Goal: Transaction & Acquisition: Purchase product/service

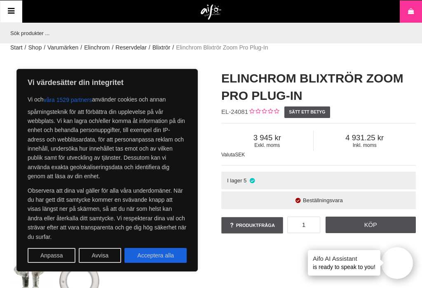
click at [163, 256] on button "Acceptera alla" at bounding box center [156, 255] width 62 height 15
checkbox input "true"
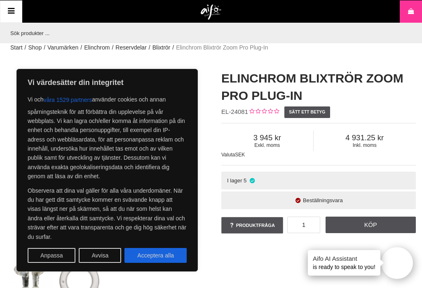
checkbox input "true"
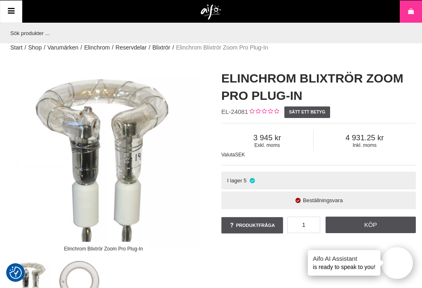
click at [187, 276] on div at bounding box center [103, 281] width 197 height 46
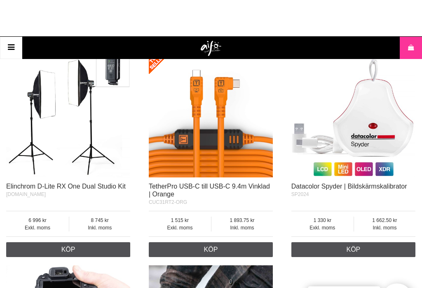
scroll to position [627, 0]
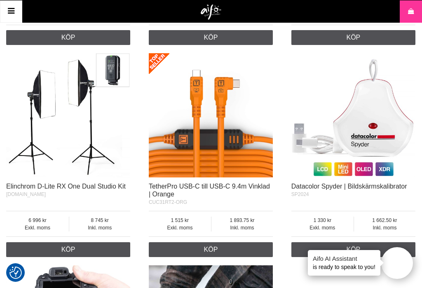
click at [340, 231] on span "Exkl. moms" at bounding box center [323, 227] width 62 height 7
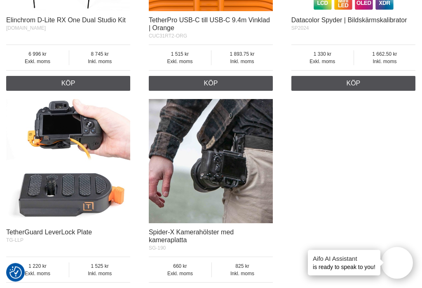
scroll to position [793, 0]
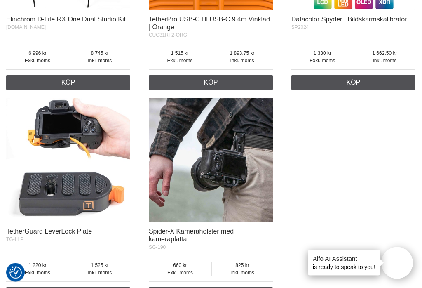
click at [89, 192] on img at bounding box center [68, 161] width 124 height 124
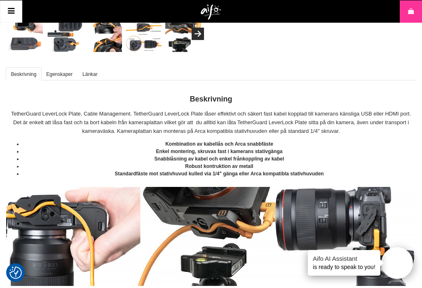
scroll to position [239, 0]
